Goal: Transaction & Acquisition: Purchase product/service

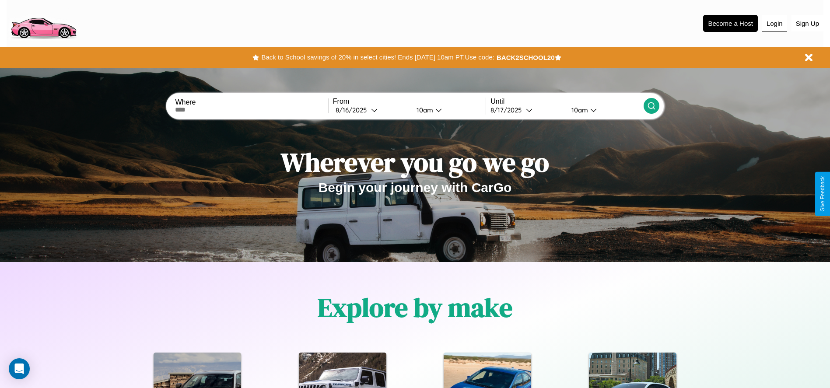
click at [775, 23] on button "Login" at bounding box center [775, 23] width 25 height 17
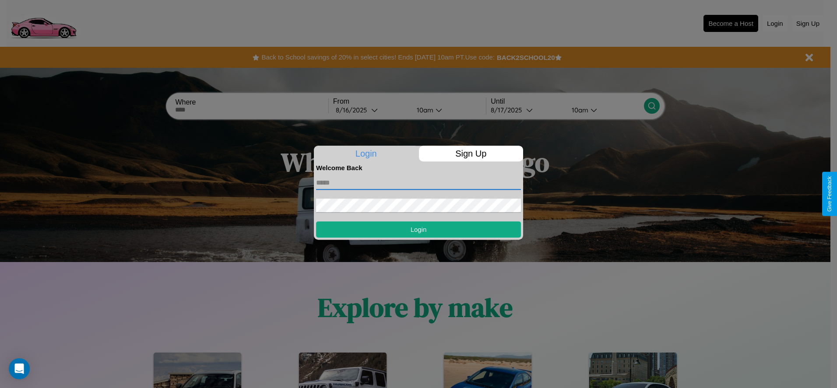
click at [418, 183] on input "text" at bounding box center [418, 183] width 205 height 14
type input "**********"
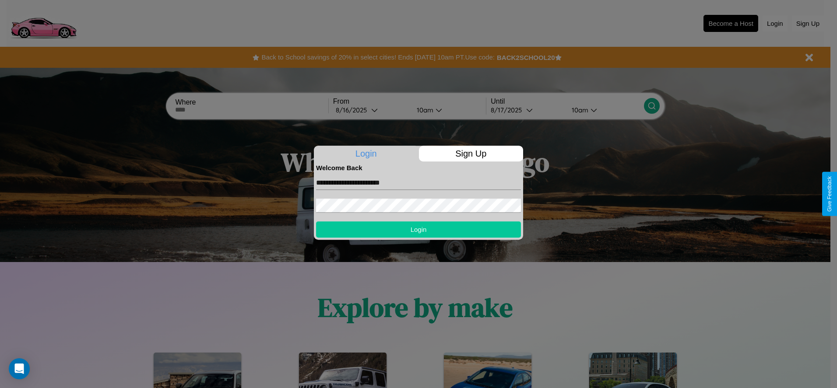
click at [418, 229] on button "Login" at bounding box center [418, 229] width 205 height 16
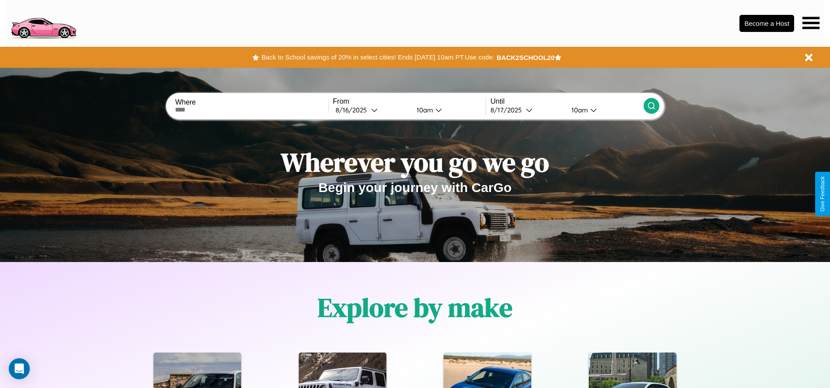
click at [252, 110] on input "text" at bounding box center [251, 109] width 153 height 7
type input "*********"
click at [371, 110] on div "8 / 16 / 2025" at bounding box center [353, 110] width 35 height 8
select select "*"
select select "****"
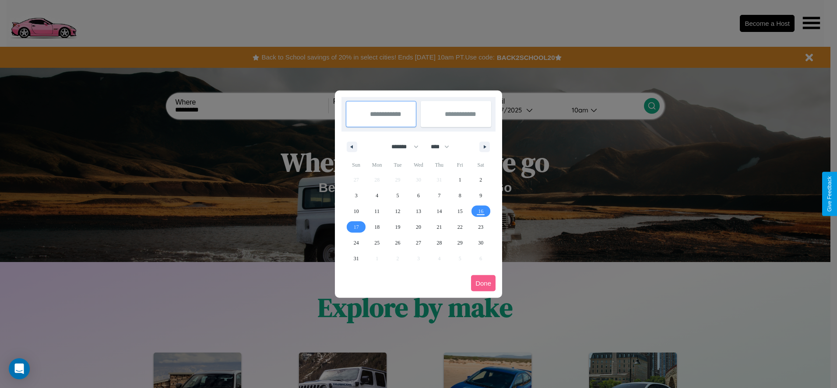
click at [401, 147] on select "******* ******** ***** ***** *** **** **** ****** ********* ******* ******** **…" at bounding box center [403, 147] width 37 height 14
select select "*"
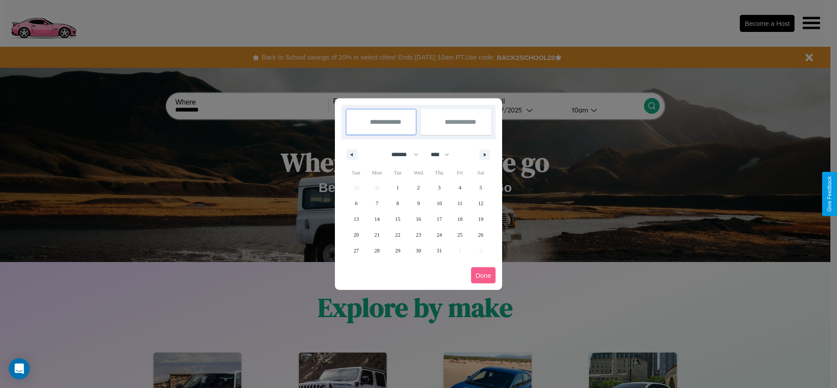
click at [444, 155] on select "**** **** **** **** **** **** **** **** **** **** **** **** **** **** **** ****…" at bounding box center [439, 155] width 26 height 14
select select "****"
click at [460, 250] on span "31" at bounding box center [459, 251] width 5 height 16
type input "**********"
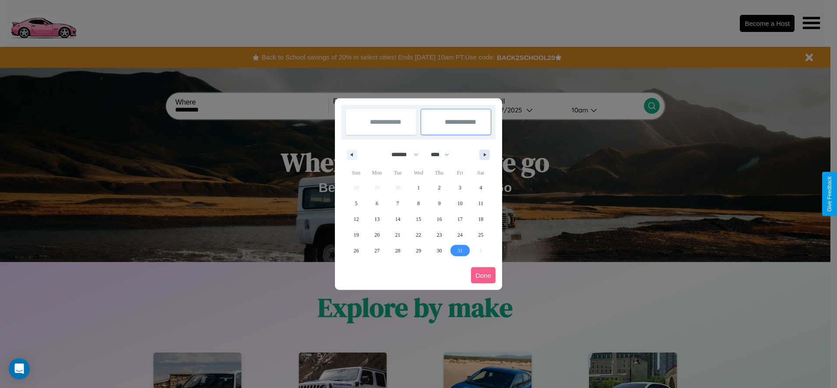
click at [485, 155] on icon "button" at bounding box center [486, 155] width 4 height 4
select select "*"
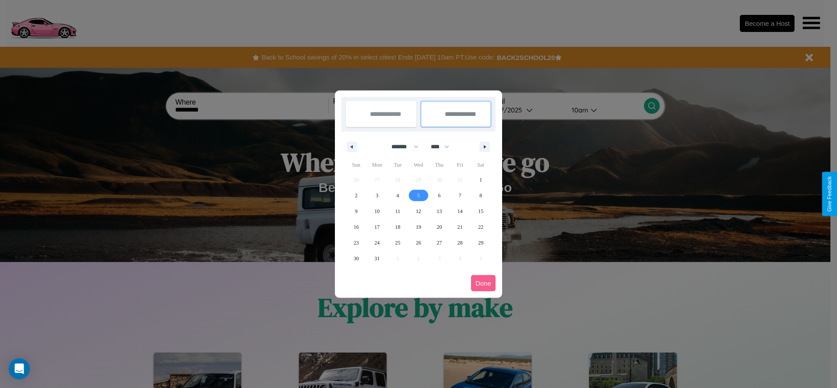
click at [418, 195] on span "5" at bounding box center [418, 196] width 3 height 16
type input "**********"
select select "*"
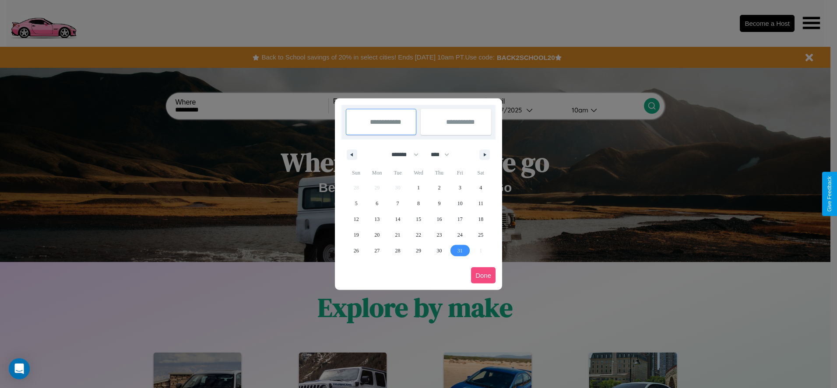
click at [483, 275] on button "Done" at bounding box center [483, 275] width 25 height 16
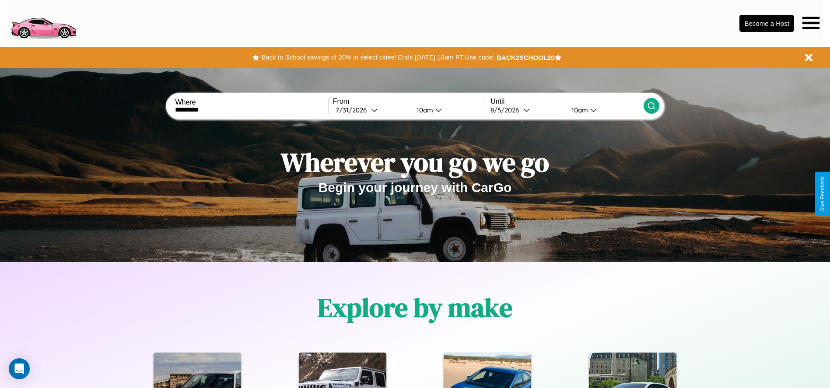
click at [651, 106] on icon at bounding box center [651, 106] width 9 height 9
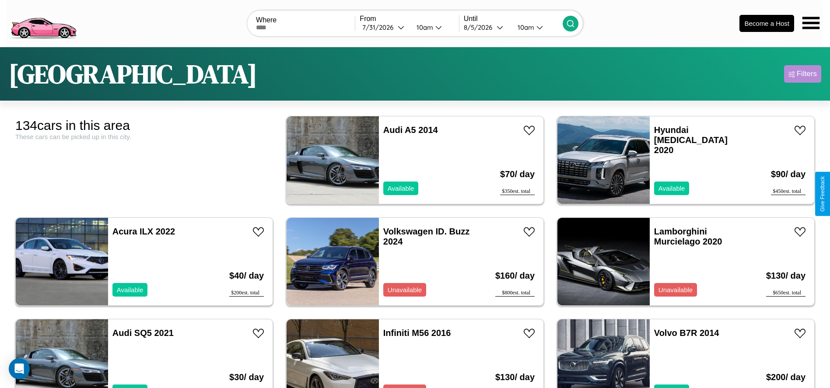
click at [803, 74] on div "Filters" at bounding box center [807, 74] width 20 height 9
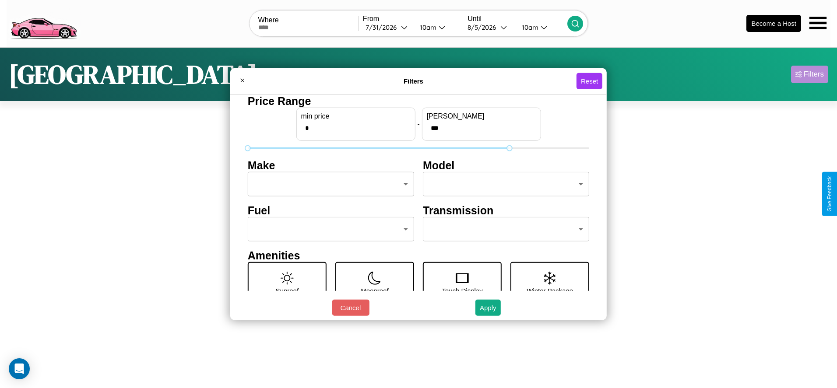
type input "***"
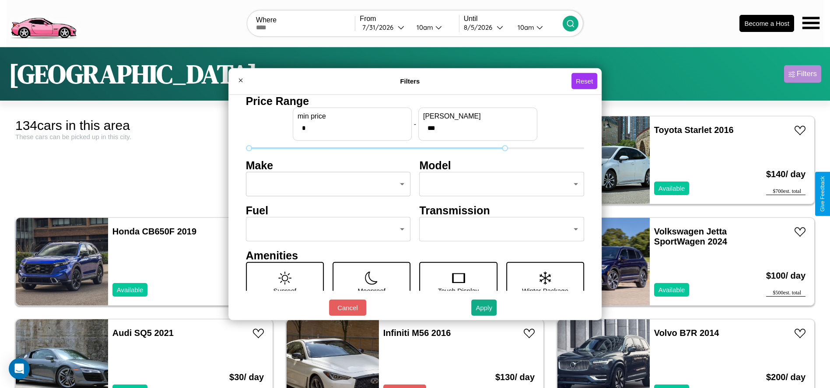
scroll to position [37, 0]
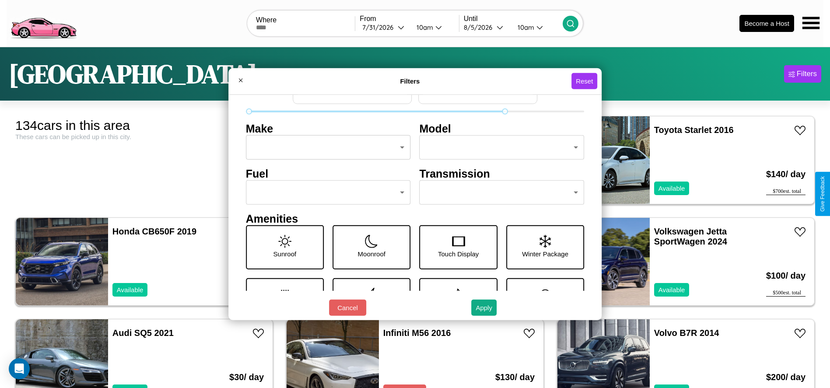
type input "*"
click at [498, 193] on body "CarGo Where From 7 / 31 / 2026 10am Until 8 / 5 / 2026 10am Become a Host Barce…" at bounding box center [415, 221] width 830 height 443
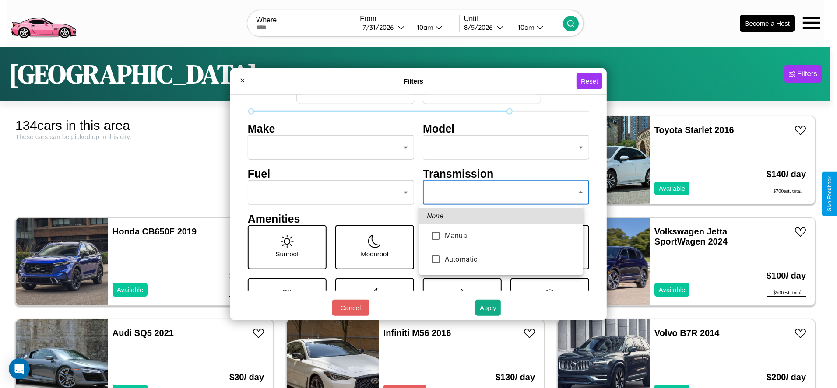
type input "******"
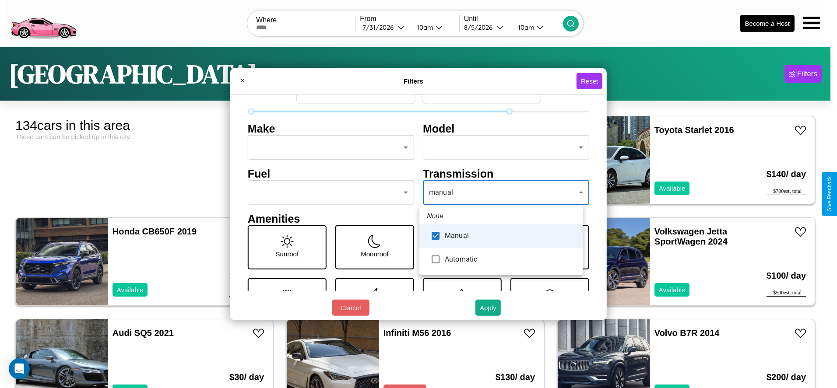
click at [501, 193] on div at bounding box center [418, 194] width 837 height 388
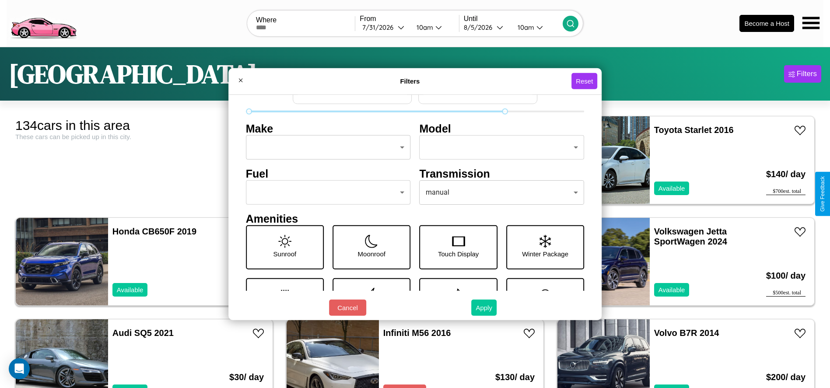
click at [485, 308] on button "Apply" at bounding box center [483, 308] width 25 height 16
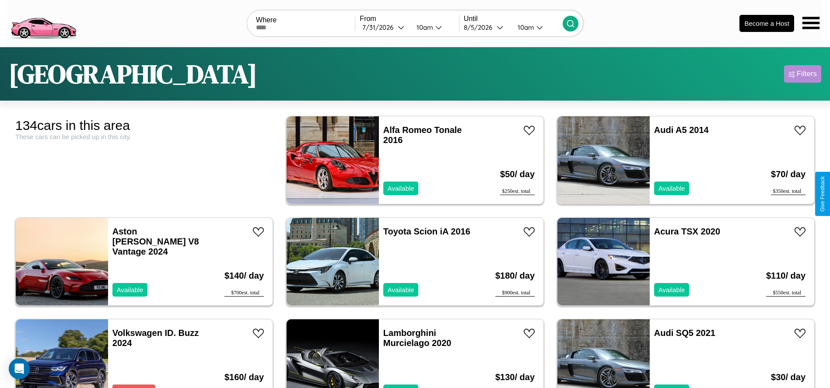
click at [803, 74] on div "Filters" at bounding box center [807, 74] width 20 height 9
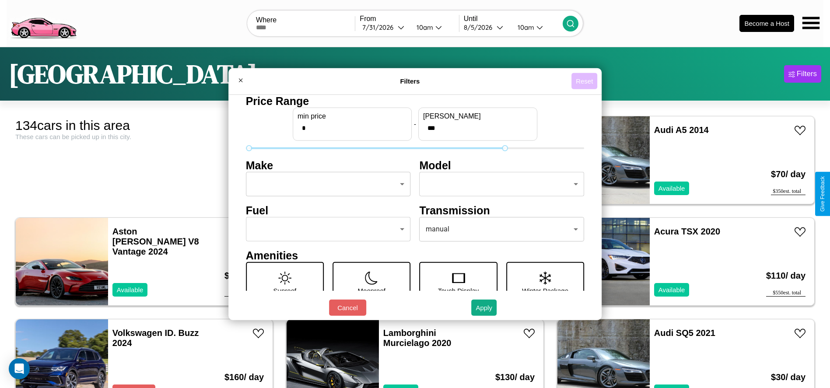
click at [586, 81] on button "Reset" at bounding box center [585, 81] width 26 height 16
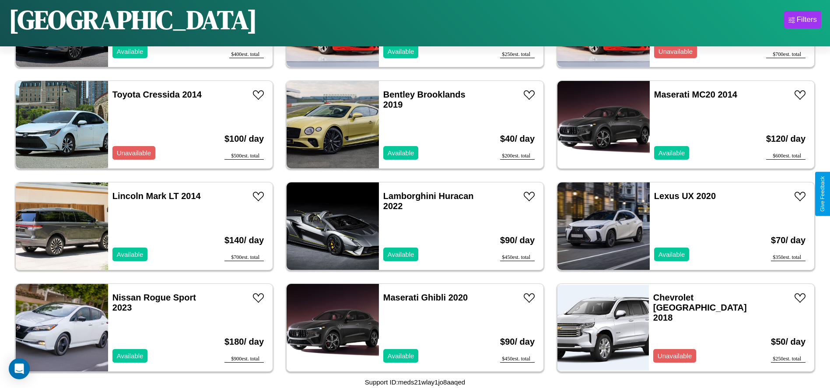
scroll to position [3347, 0]
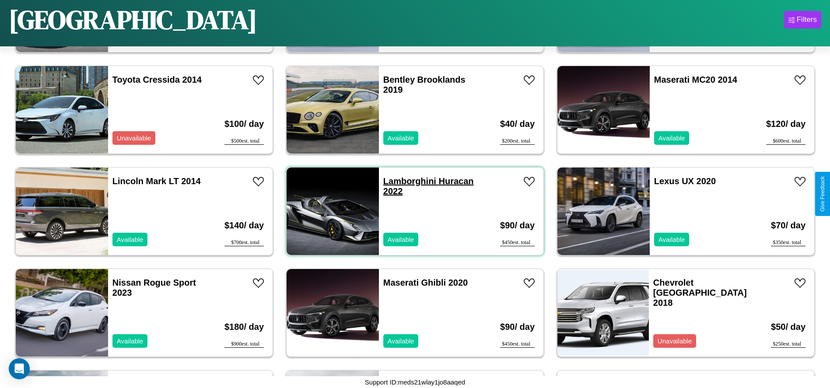
click at [407, 181] on link "Lamborghini Huracan 2022" at bounding box center [428, 186] width 91 height 20
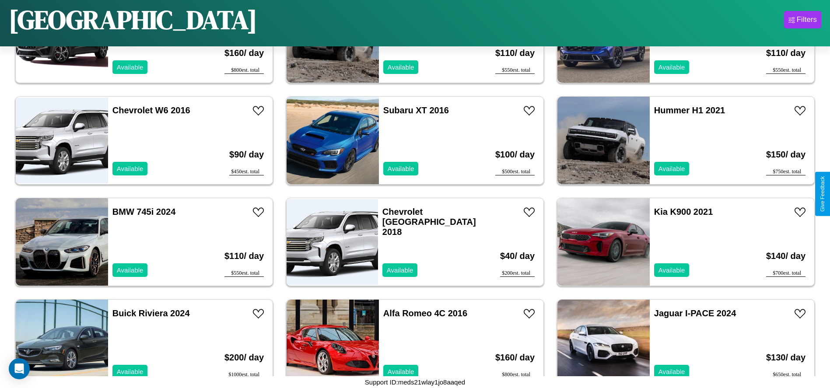
scroll to position [1012, 0]
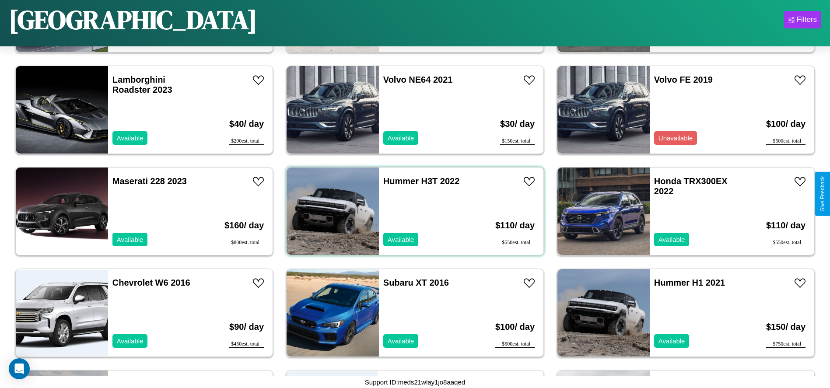
click at [412, 211] on div "Hummer H3T 2022 Available" at bounding box center [429, 212] width 101 height 88
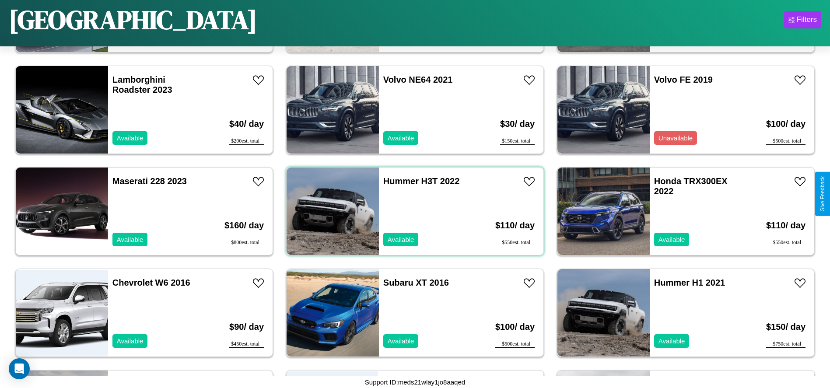
click at [412, 211] on div "Hummer H3T 2022 Available" at bounding box center [429, 212] width 101 height 88
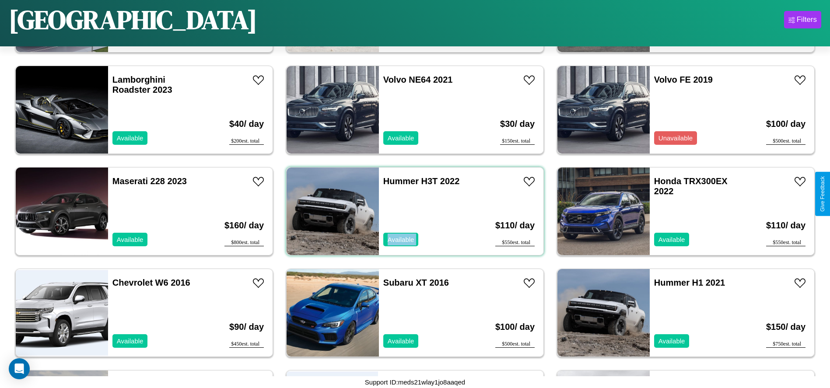
click at [412, 211] on div "Hummer H3T 2022 Available" at bounding box center [429, 212] width 101 height 88
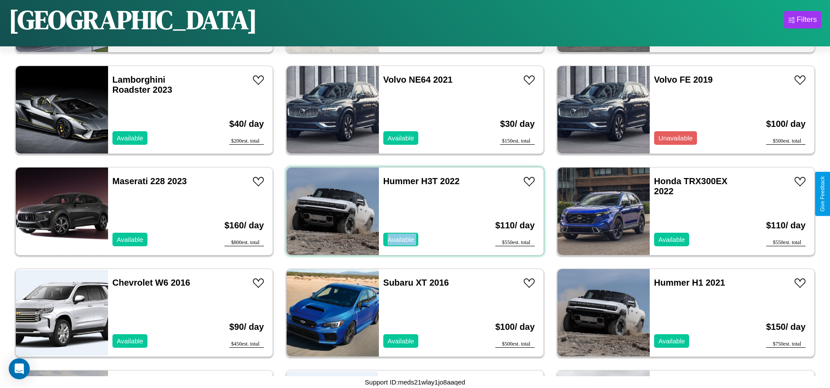
click at [412, 211] on div "Hummer H3T 2022 Available" at bounding box center [429, 212] width 101 height 88
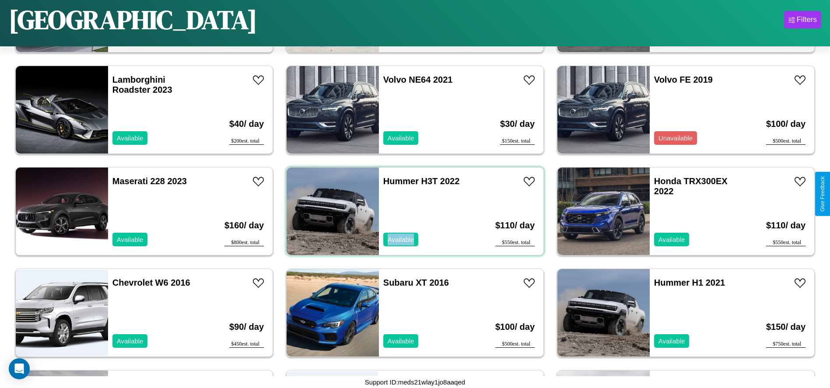
click at [412, 211] on div "Hummer H3T 2022 Available" at bounding box center [429, 212] width 101 height 88
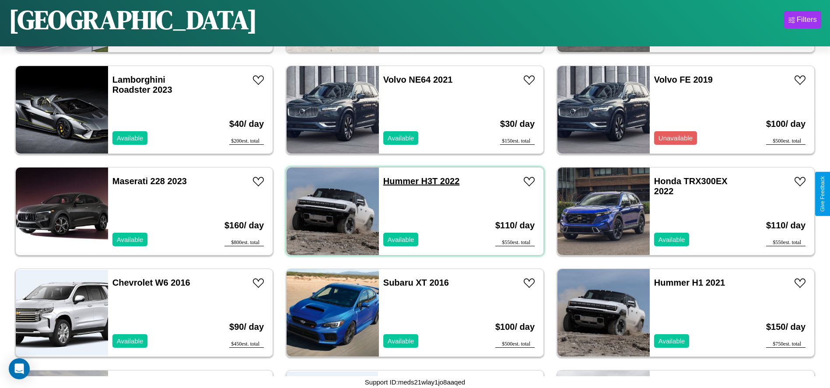
click at [398, 181] on link "Hummer H3T 2022" at bounding box center [421, 181] width 77 height 10
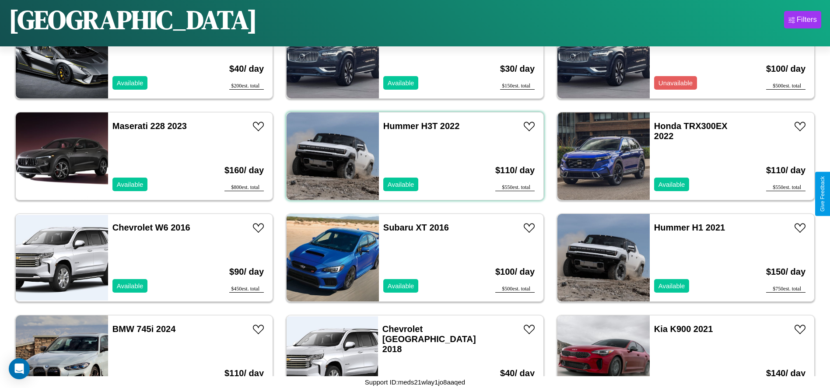
scroll to position [1113, 0]
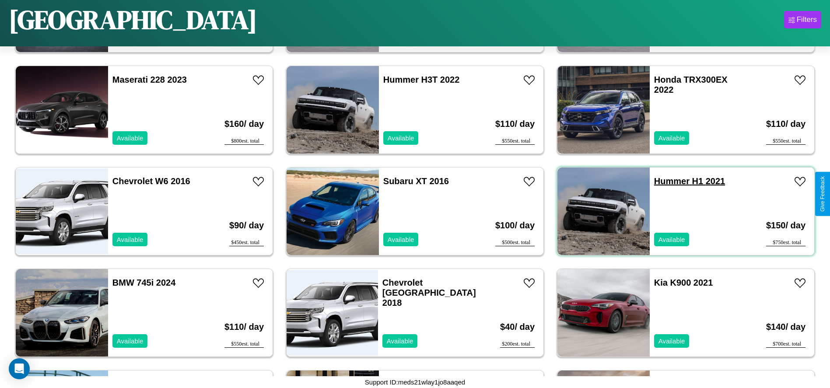
click at [667, 181] on link "Hummer H1 2021" at bounding box center [689, 181] width 71 height 10
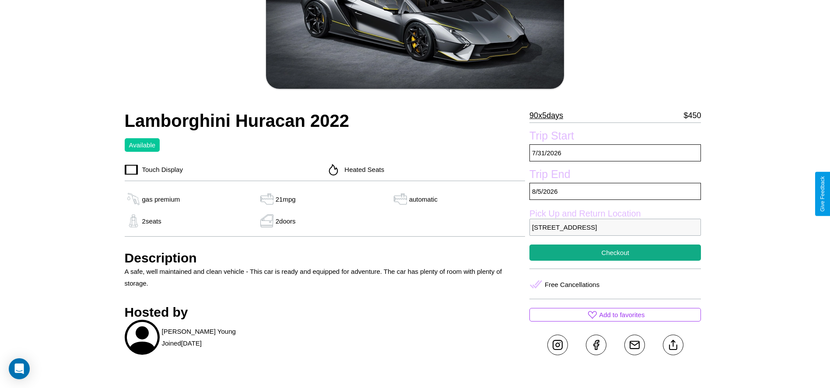
scroll to position [159, 0]
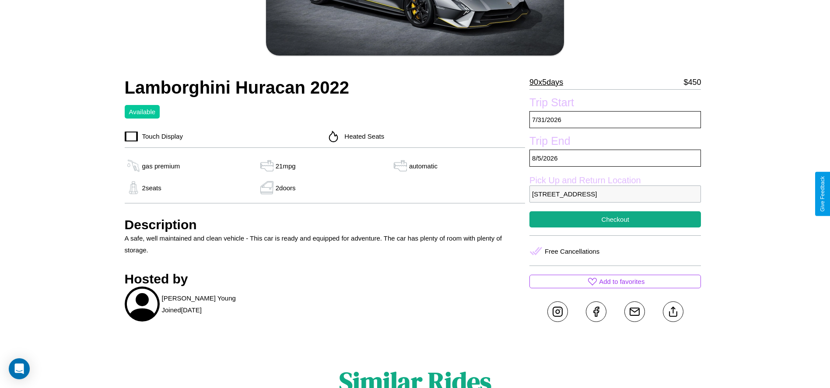
click at [615, 194] on p "[STREET_ADDRESS]" at bounding box center [616, 194] width 172 height 17
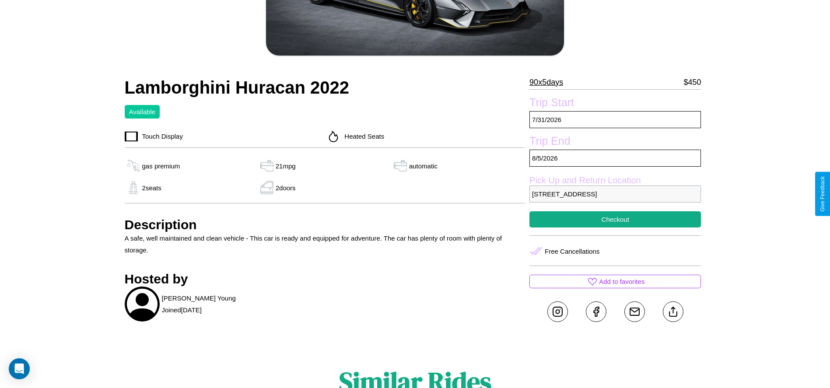
click at [615, 194] on p "[STREET_ADDRESS]" at bounding box center [616, 194] width 172 height 17
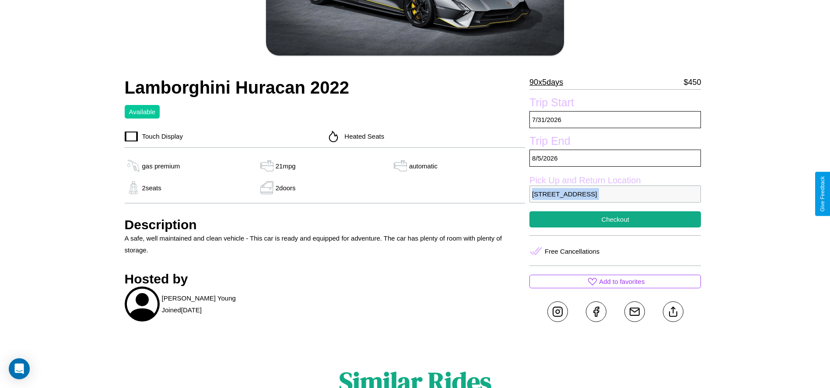
click at [615, 194] on p "[STREET_ADDRESS]" at bounding box center [616, 194] width 172 height 17
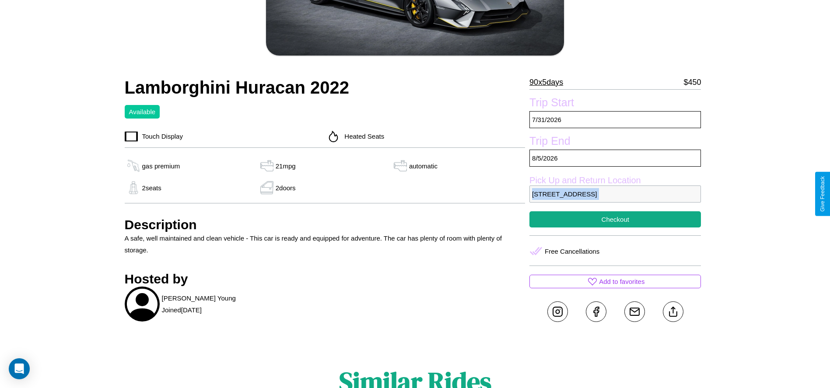
click at [615, 194] on p "[STREET_ADDRESS]" at bounding box center [616, 194] width 172 height 17
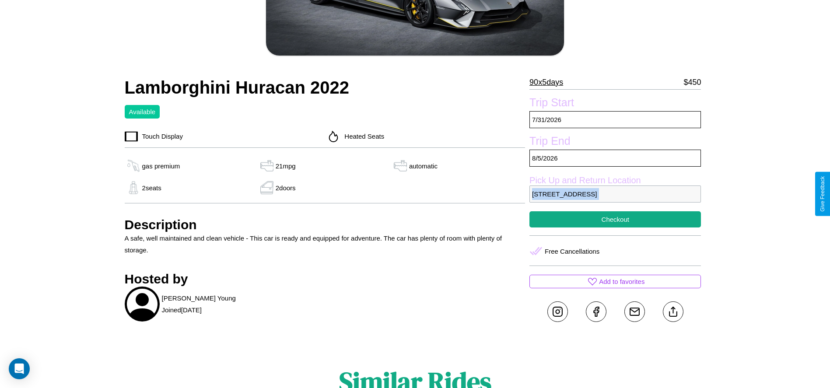
click at [615, 194] on p "[STREET_ADDRESS]" at bounding box center [616, 194] width 172 height 17
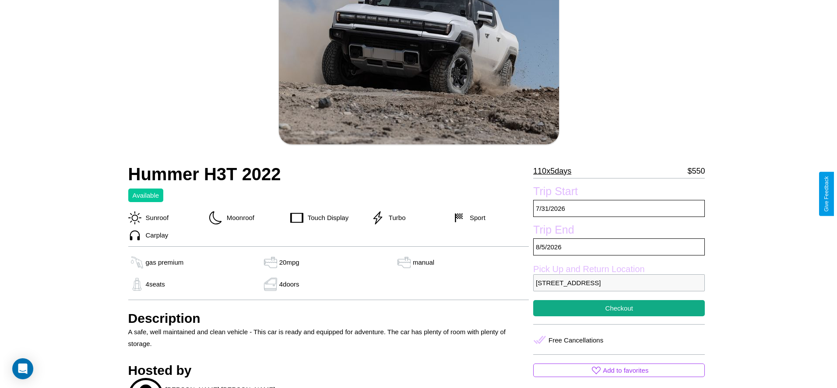
scroll to position [127, 0]
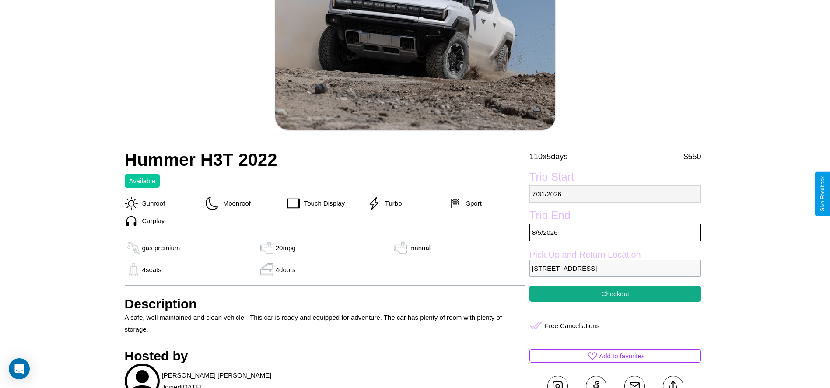
click at [615, 194] on p "7 / 31 / 2026" at bounding box center [616, 194] width 172 height 17
select select "*"
select select "****"
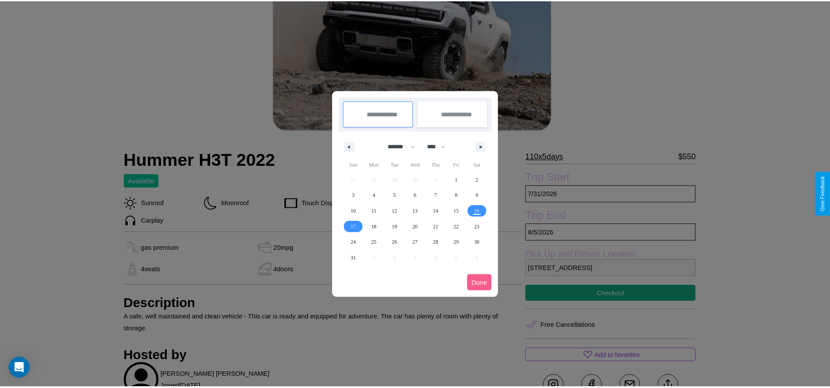
scroll to position [0, 0]
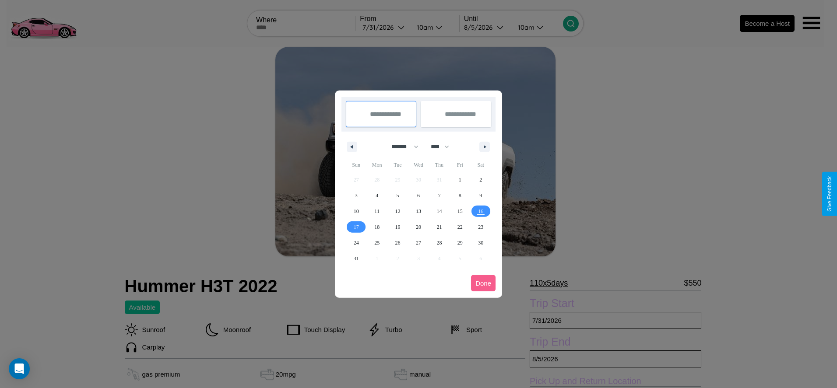
click at [384, 27] on div at bounding box center [418, 194] width 837 height 388
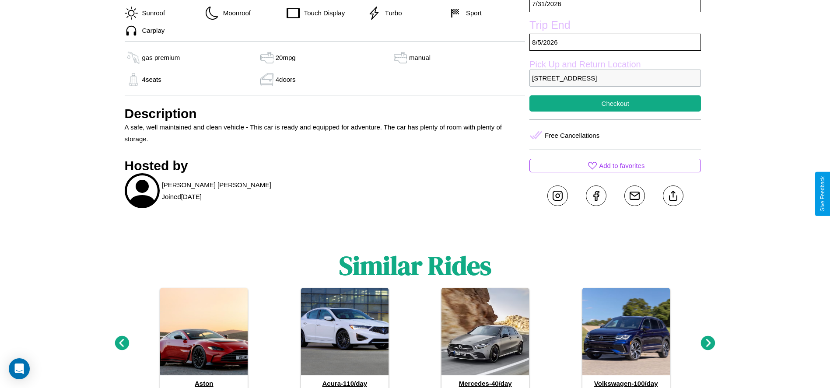
scroll to position [319, 0]
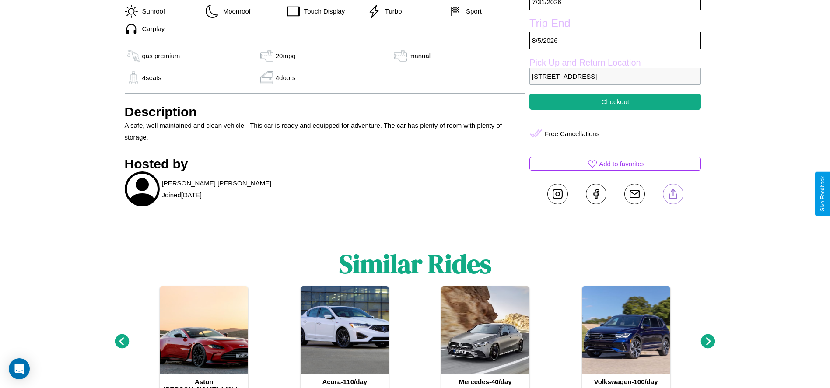
click at [673, 194] on line at bounding box center [673, 193] width 0 height 6
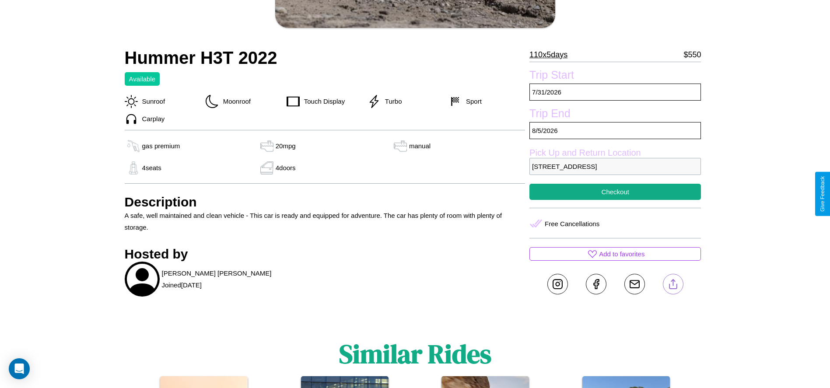
scroll to position [226, 0]
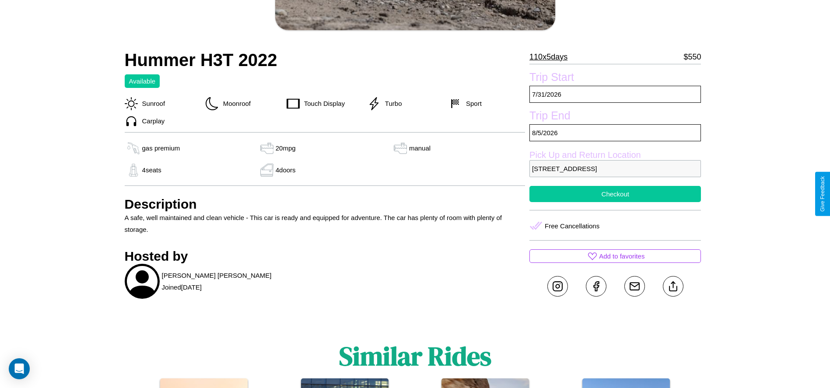
click at [615, 194] on button "Checkout" at bounding box center [616, 194] width 172 height 16
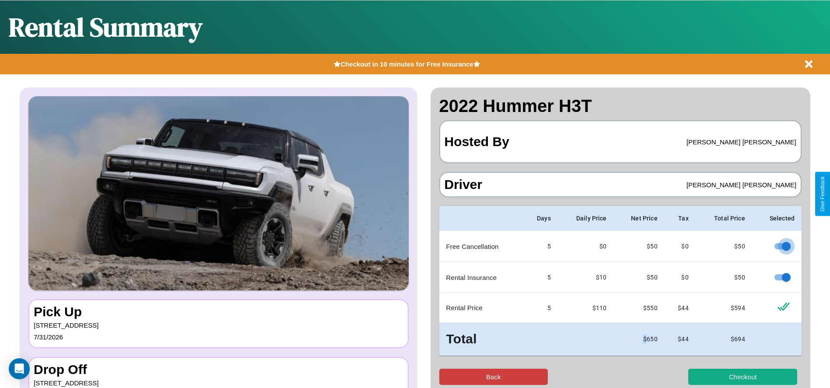
click at [493, 377] on button "Back" at bounding box center [493, 377] width 109 height 16
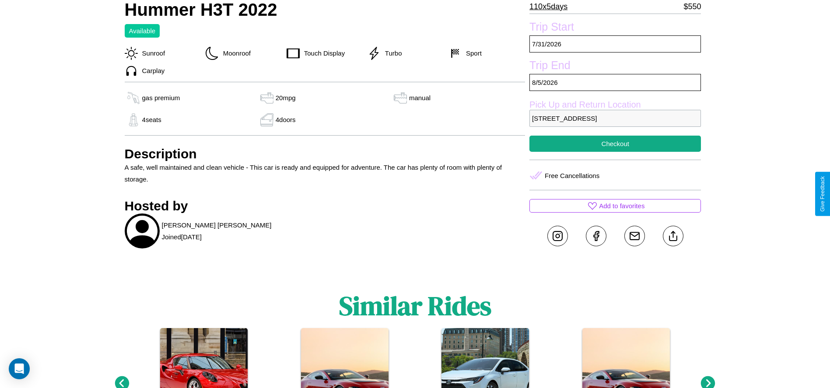
scroll to position [288, 0]
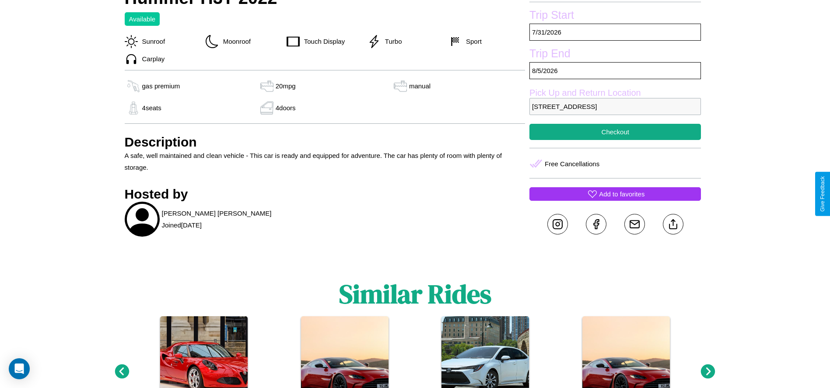
click at [615, 194] on p "Add to favorites" at bounding box center [622, 194] width 46 height 12
